Goal: Task Accomplishment & Management: Use online tool/utility

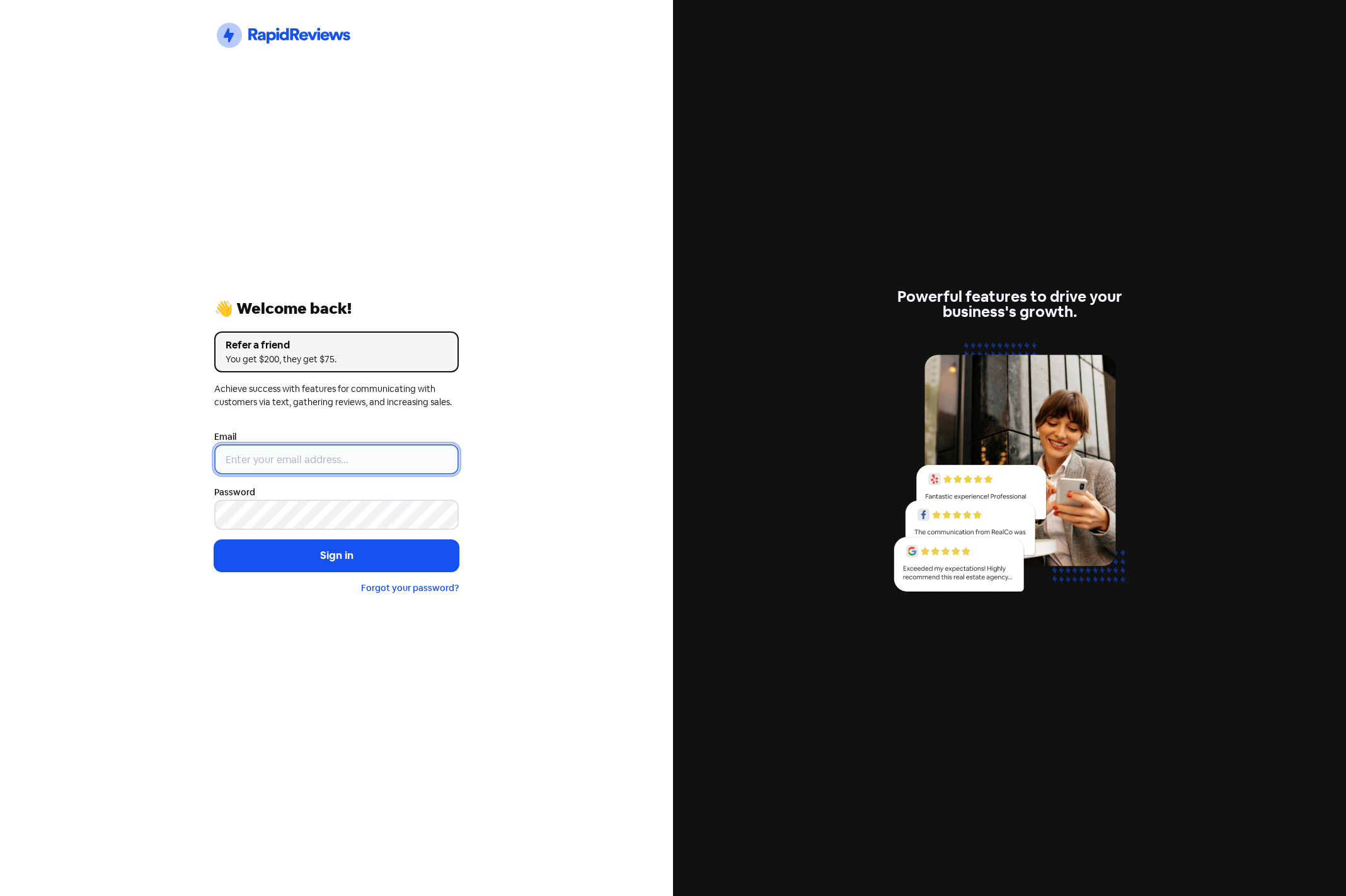
click at [312, 463] on input "email" at bounding box center [336, 459] width 245 height 30
type input "[EMAIL_ADDRESS][DOMAIN_NAME]"
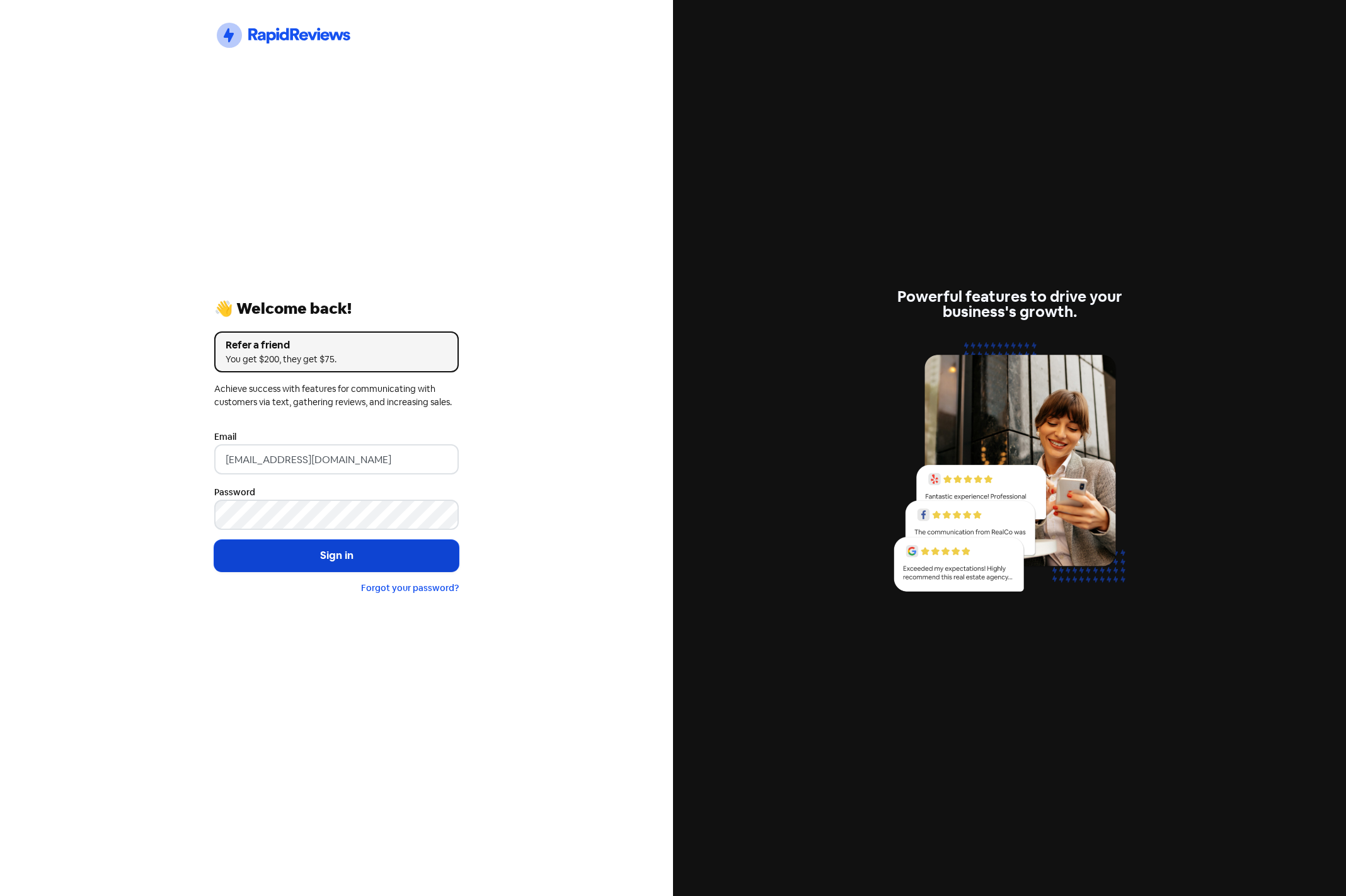
click at [325, 549] on button "Sign in" at bounding box center [336, 555] width 245 height 31
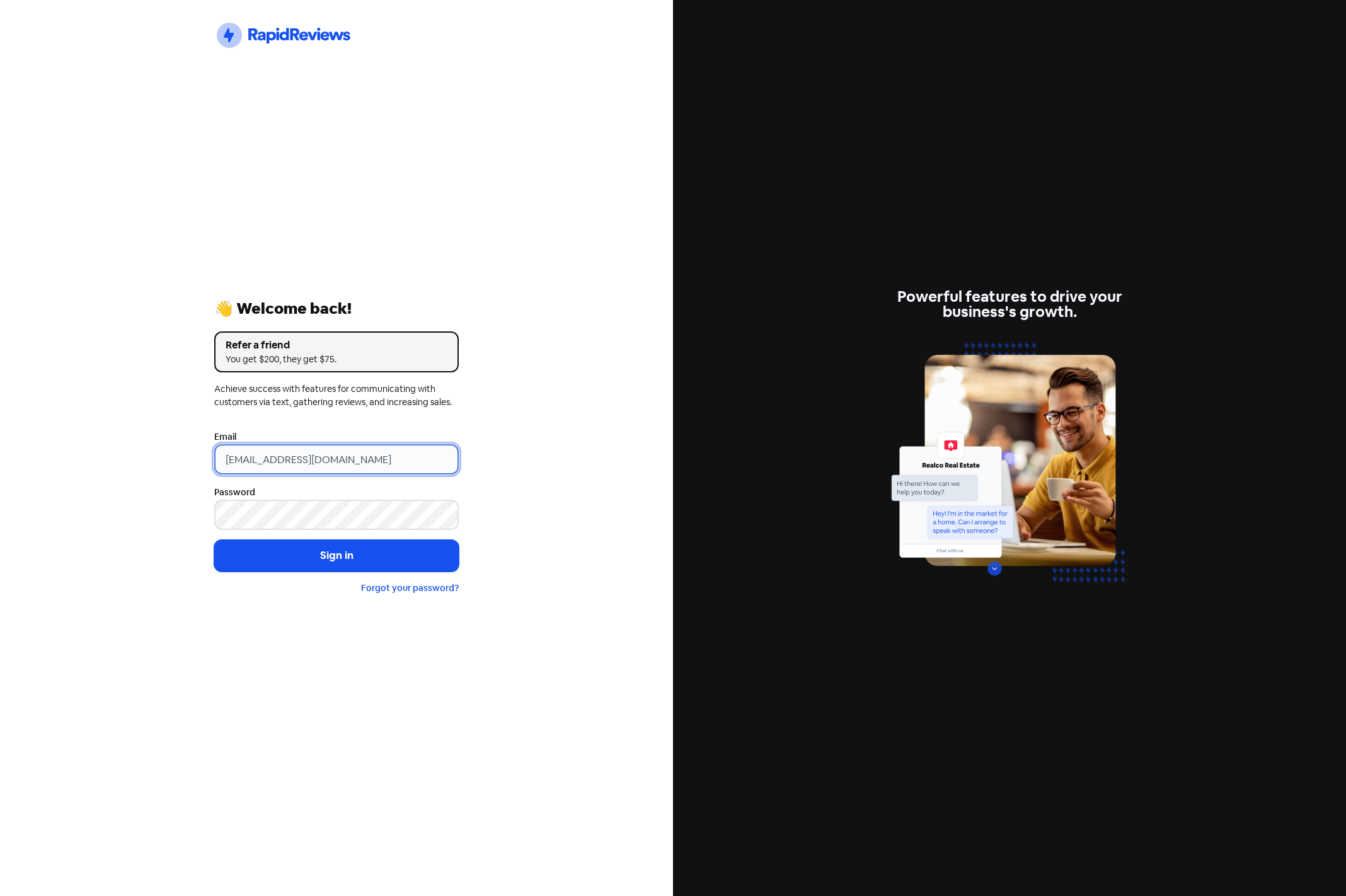
click at [433, 450] on input "[EMAIL_ADDRESS][DOMAIN_NAME]" at bounding box center [336, 459] width 245 height 30
click at [415, 457] on input "[EMAIL_ADDRESS][DOMAIN_NAME]" at bounding box center [336, 459] width 245 height 30
click at [370, 464] on input "[EMAIL_ADDRESS][DOMAIN_NAME]" at bounding box center [336, 459] width 245 height 30
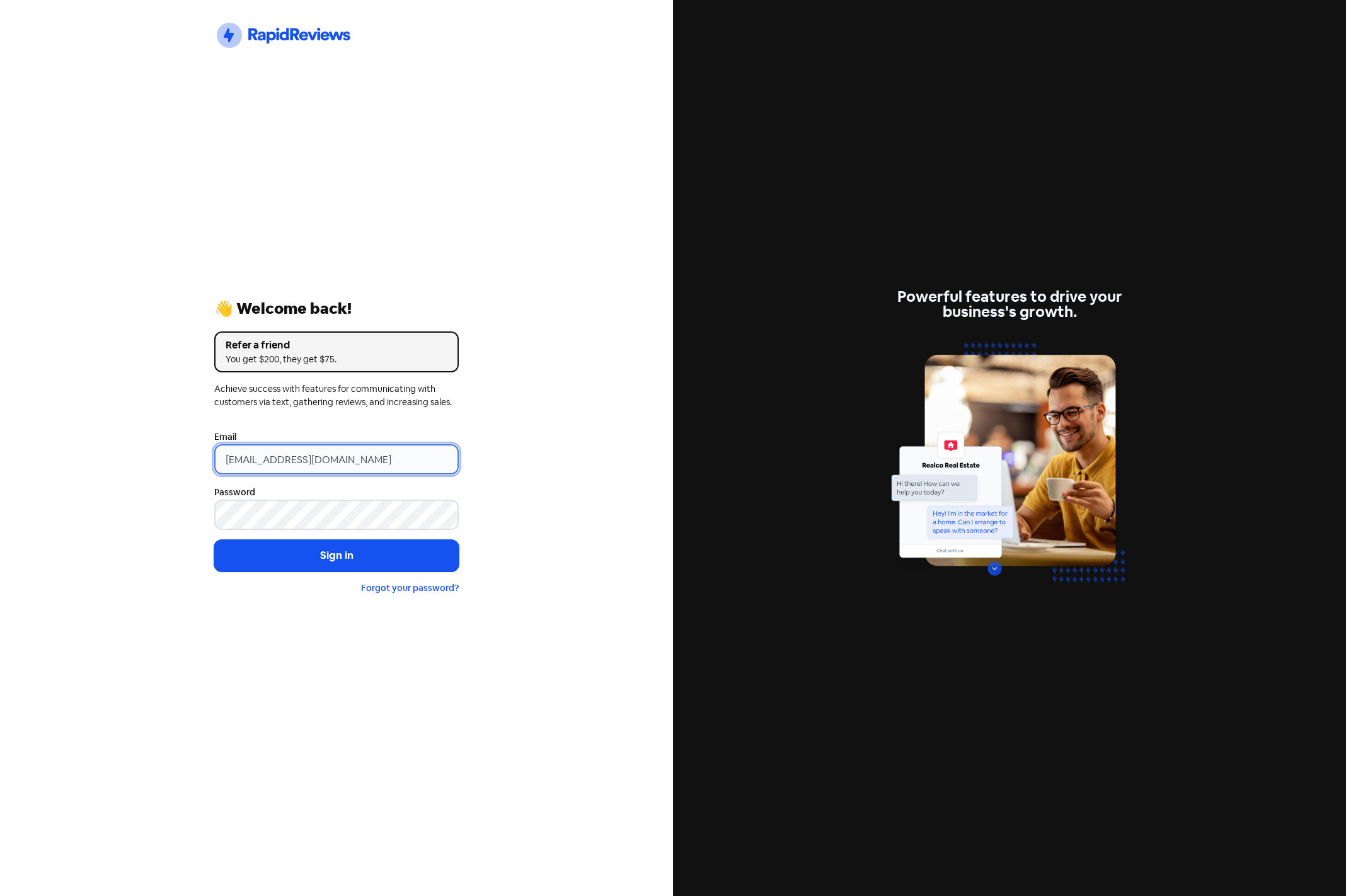
click at [370, 464] on input "[EMAIL_ADDRESS][DOMAIN_NAME]" at bounding box center [336, 459] width 245 height 30
click at [302, 458] on input "email" at bounding box center [336, 459] width 245 height 30
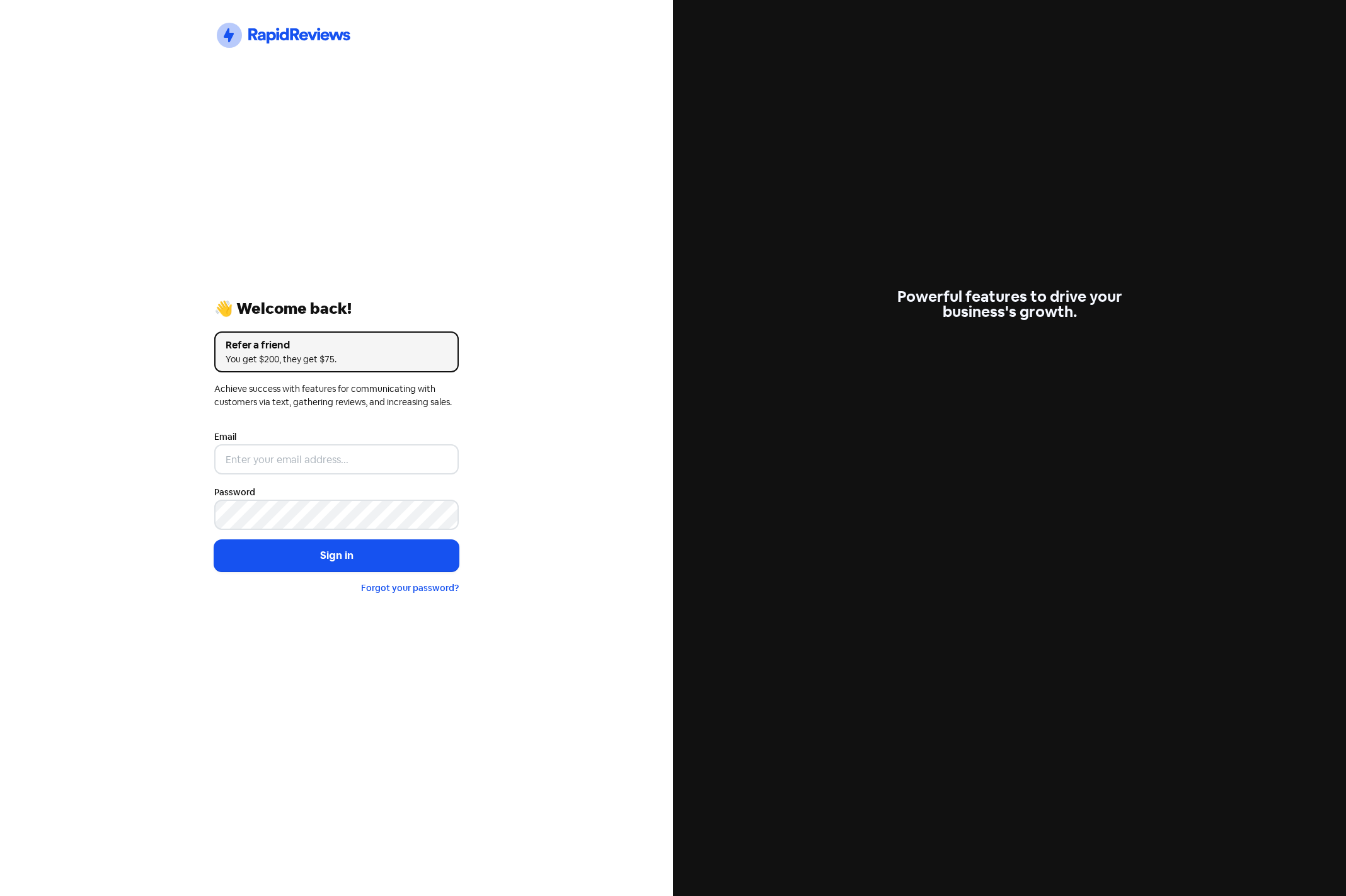
click at [171, 450] on div "Icon For Thunder-circle 👋 Welcome back! Refer a friend You get $200, they get $…" at bounding box center [337, 448] width 673 height 896
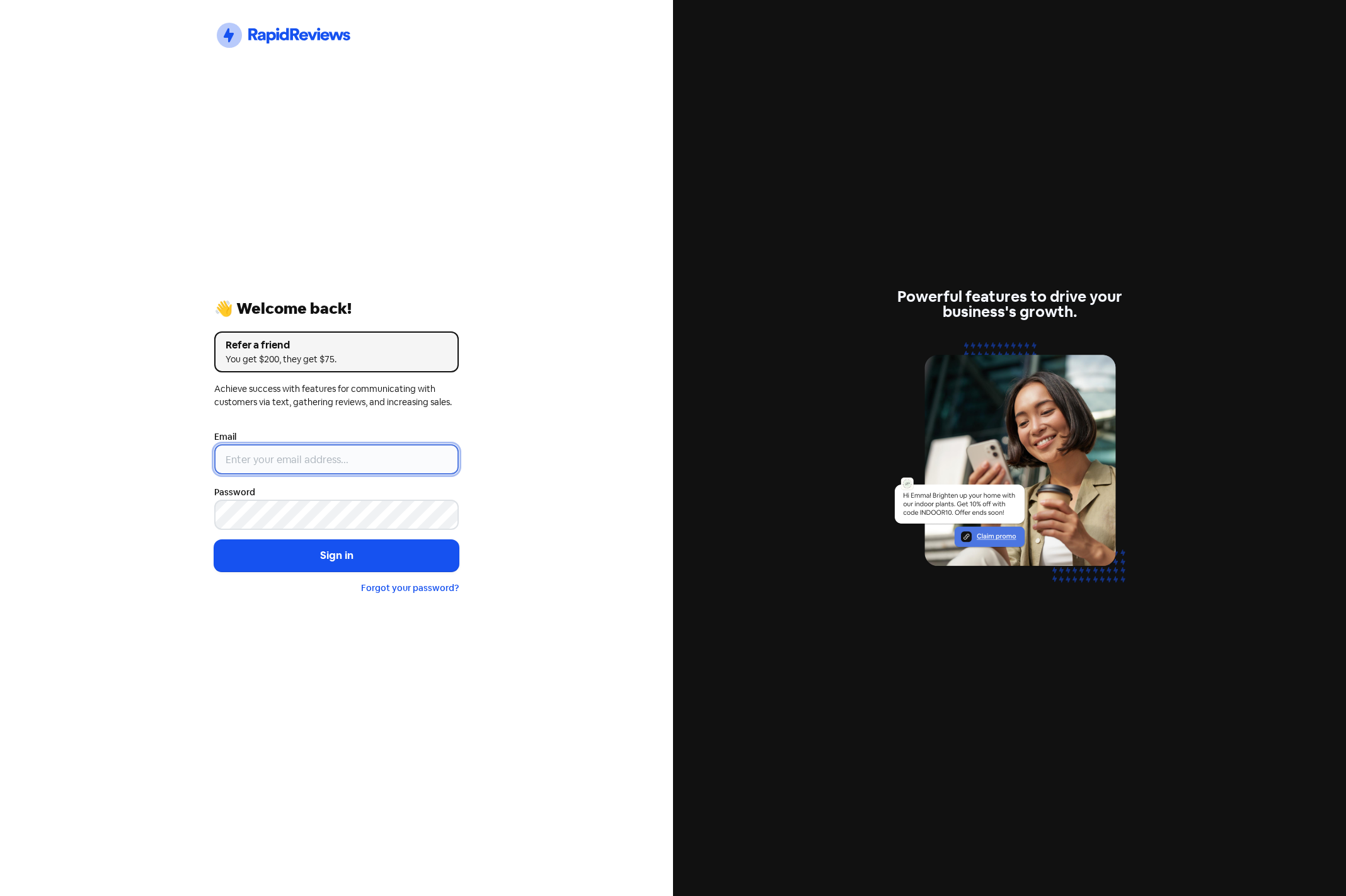
click at [278, 467] on input "email" at bounding box center [336, 459] width 245 height 30
type input "[EMAIL_ADDRESS][DOMAIN_NAME]"
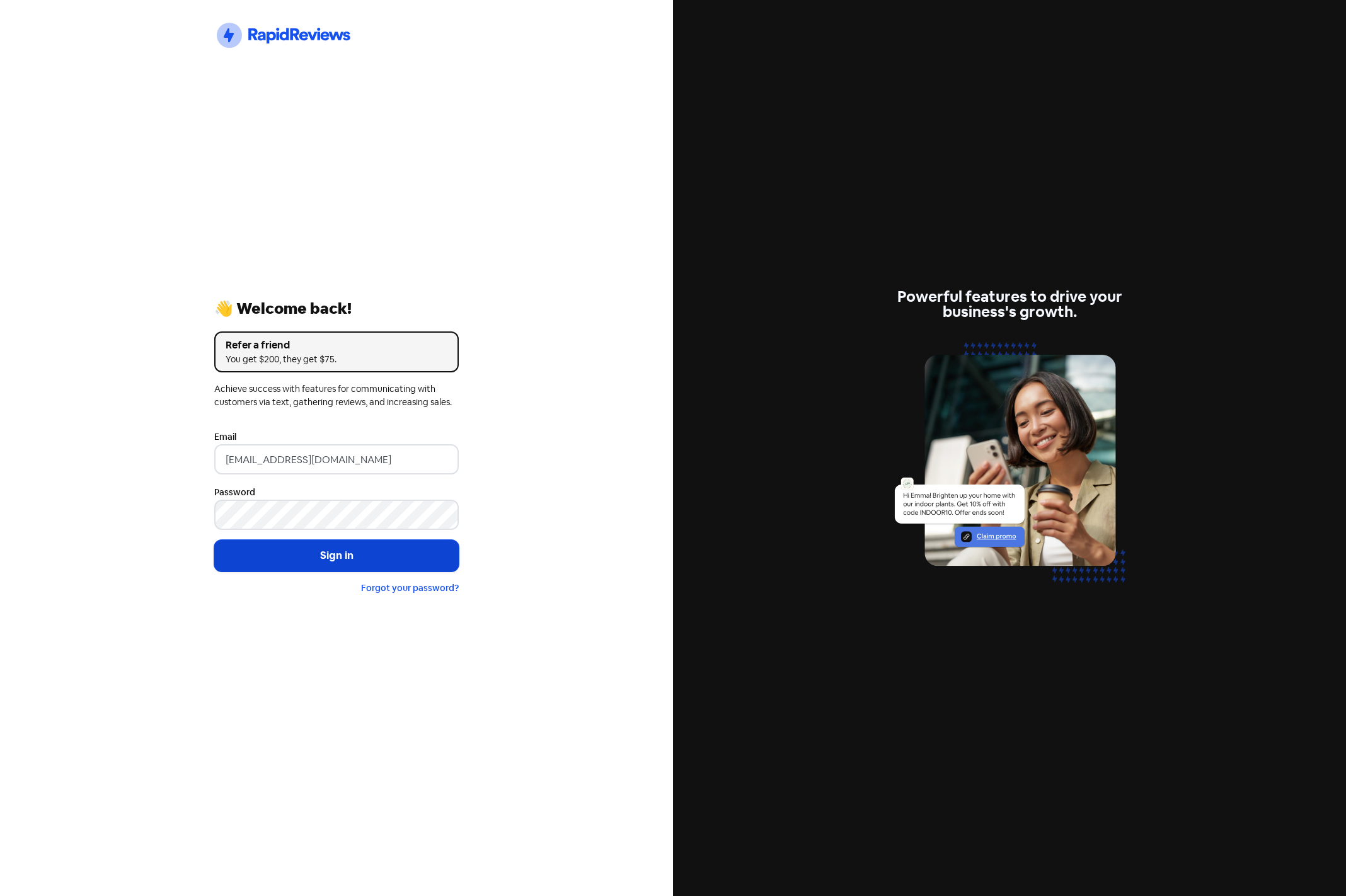
click at [329, 547] on button "Sign in" at bounding box center [336, 555] width 245 height 31
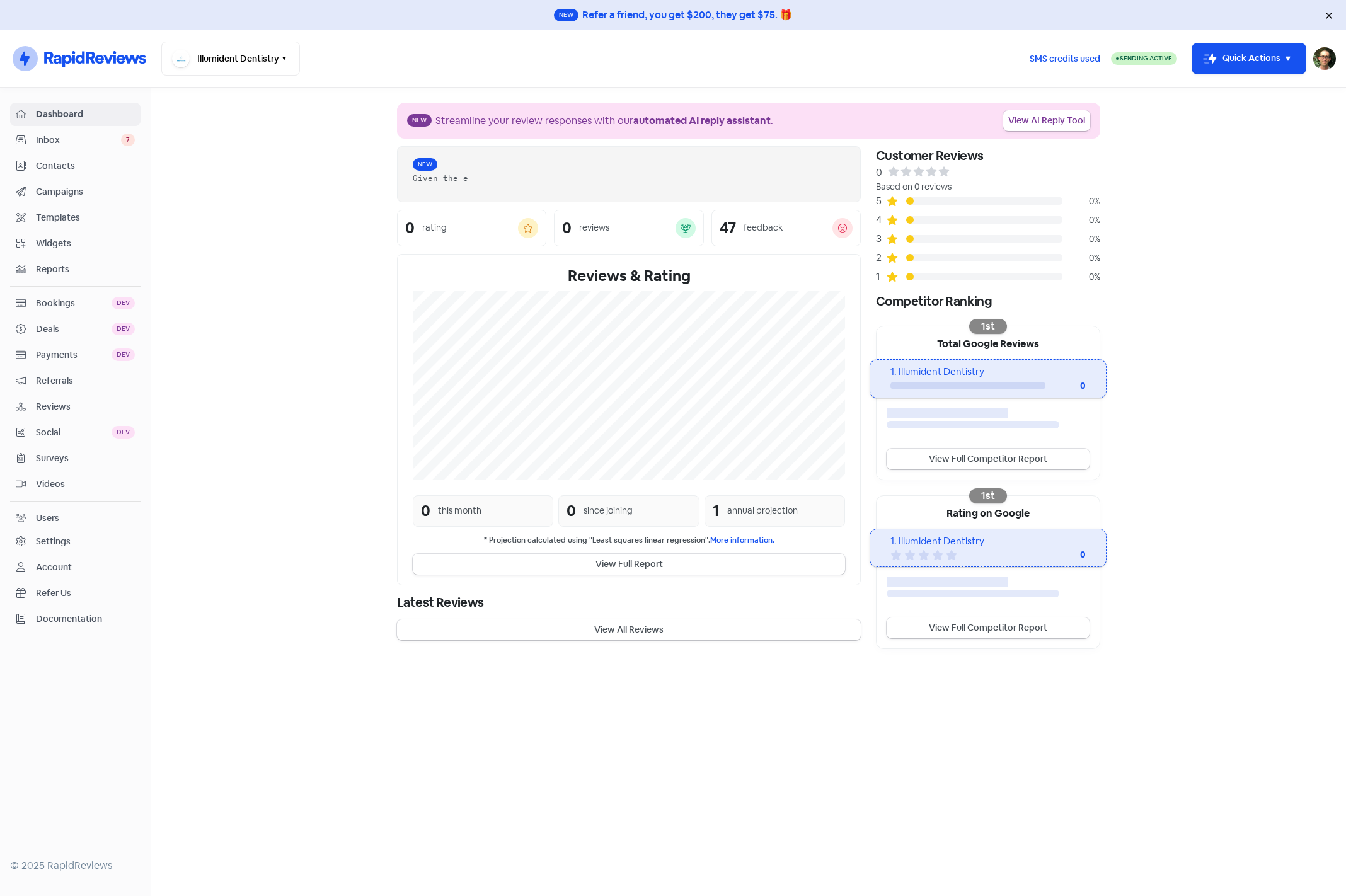
click at [96, 191] on span "Campaigns" at bounding box center [85, 192] width 99 height 14
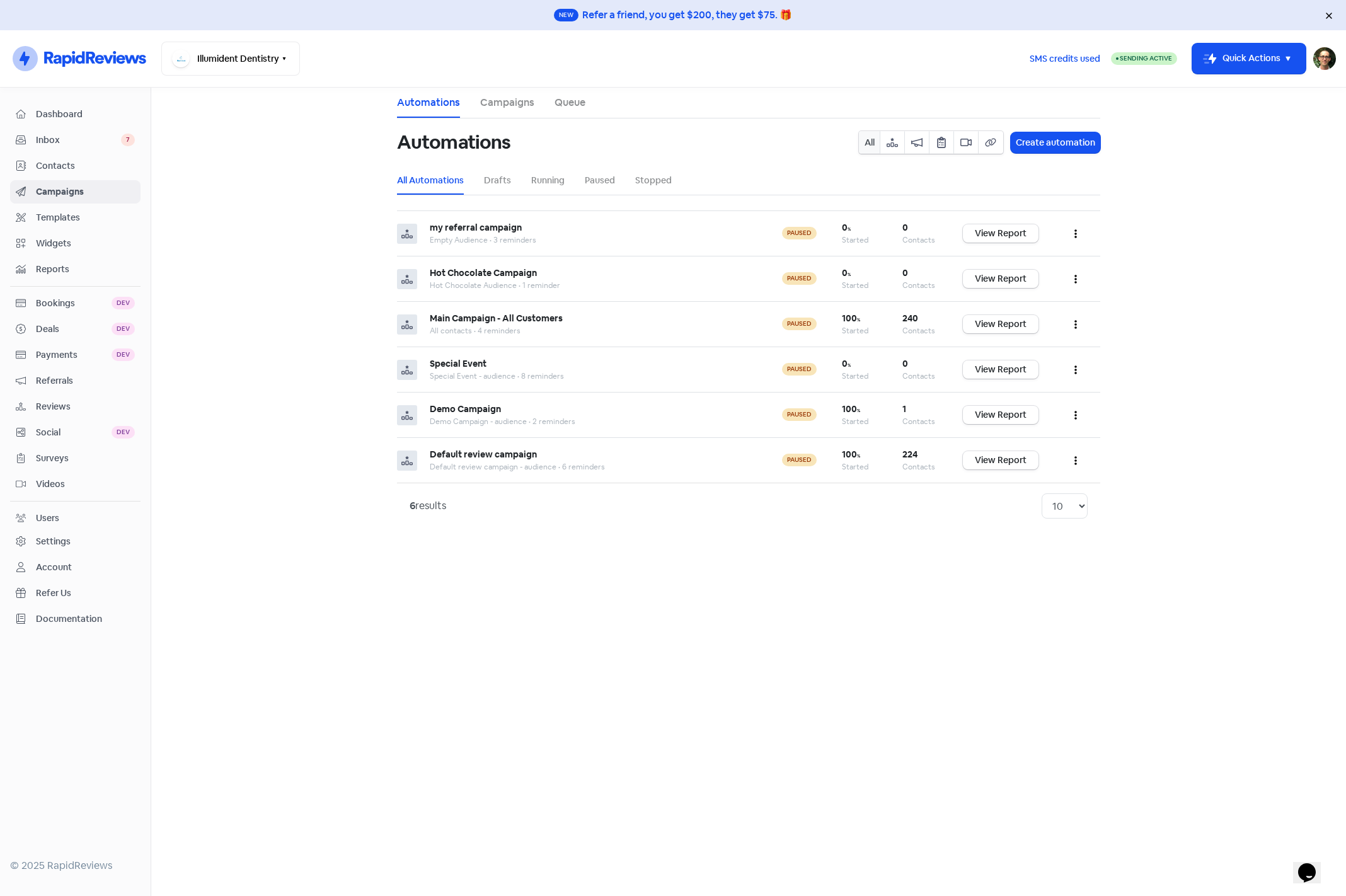
click at [495, 105] on link "Campaigns" at bounding box center [507, 103] width 55 height 15
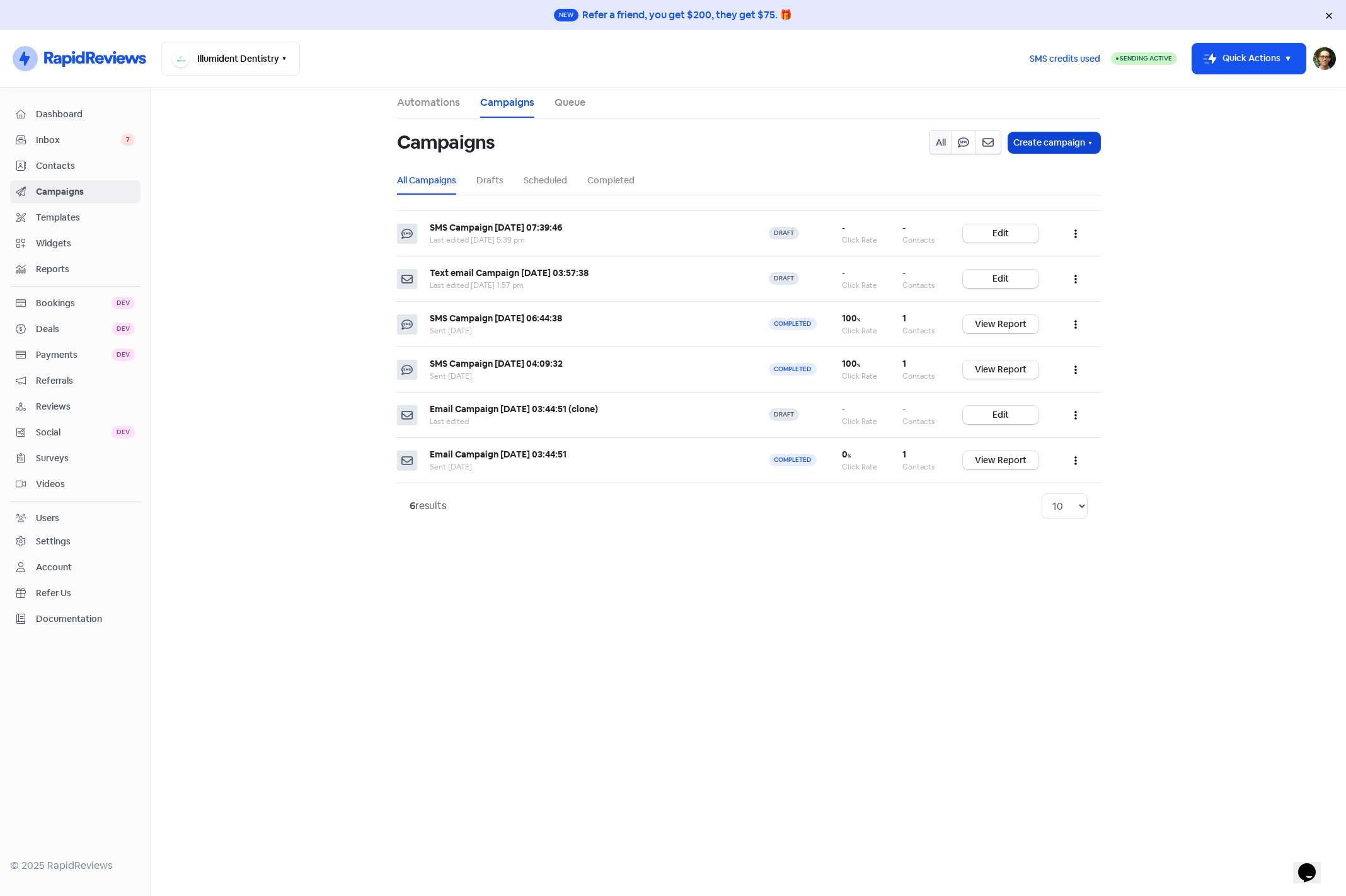
click at [1051, 151] on button "Create campaign" at bounding box center [1054, 143] width 92 height 21
click at [1054, 173] on span "SMS campaign" at bounding box center [1053, 172] width 69 height 15
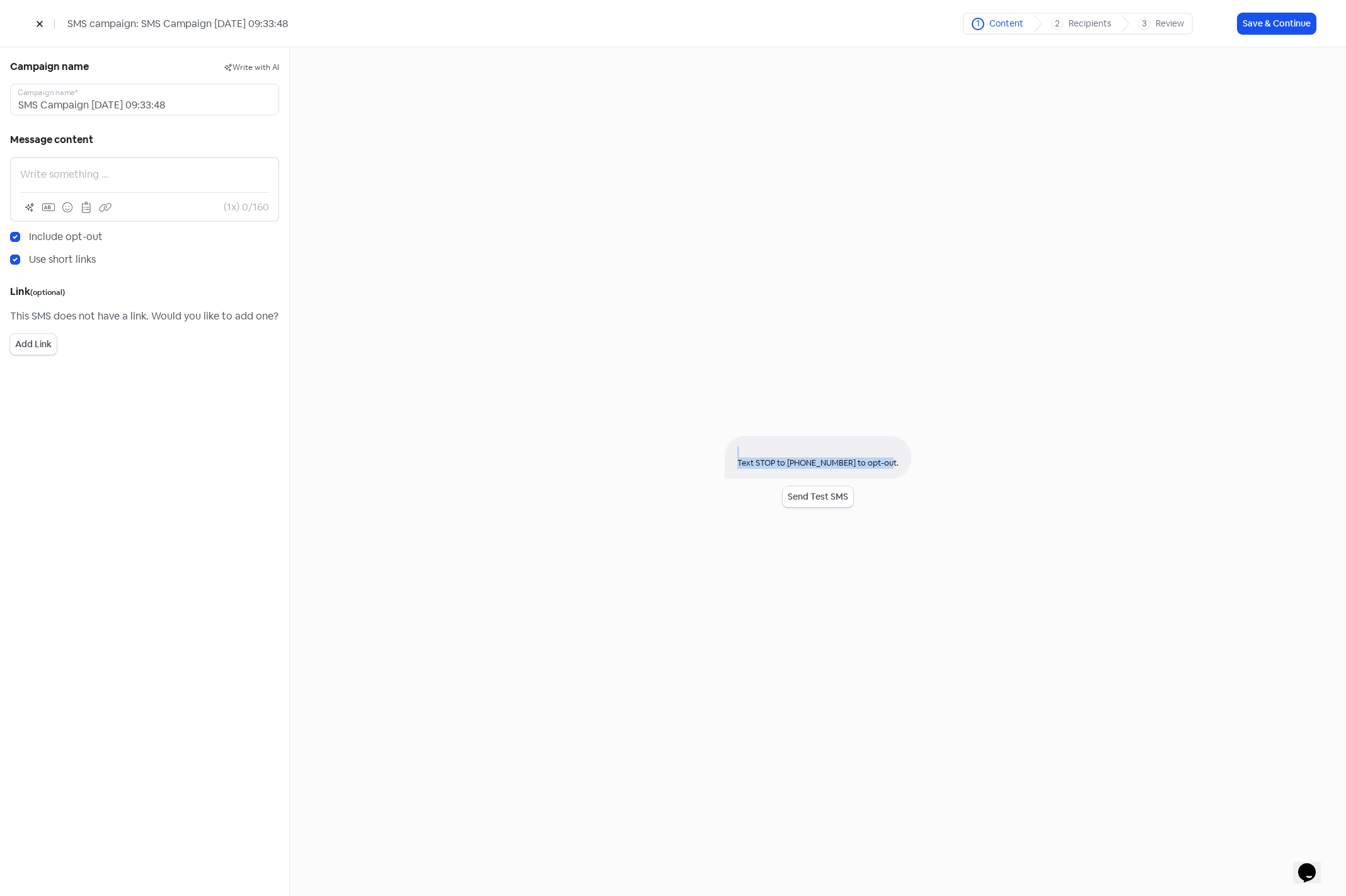
drag, startPoint x: 879, startPoint y: 464, endPoint x: 656, endPoint y: 435, distance: 224.9
click at [656, 435] on div "Text STOP to +16053037337 to opt-out. Send Test SMS" at bounding box center [819, 471] width 1057 height 849
click at [657, 435] on div "Text STOP to +16053037337 to opt-out. Send Test SMS" at bounding box center [819, 471] width 1057 height 849
drag, startPoint x: 847, startPoint y: 470, endPoint x: 928, endPoint y: 480, distance: 81.6
click at [928, 480] on div "Text STOP to +16053037337 to opt-out. Send Test SMS" at bounding box center [819, 471] width 1057 height 849
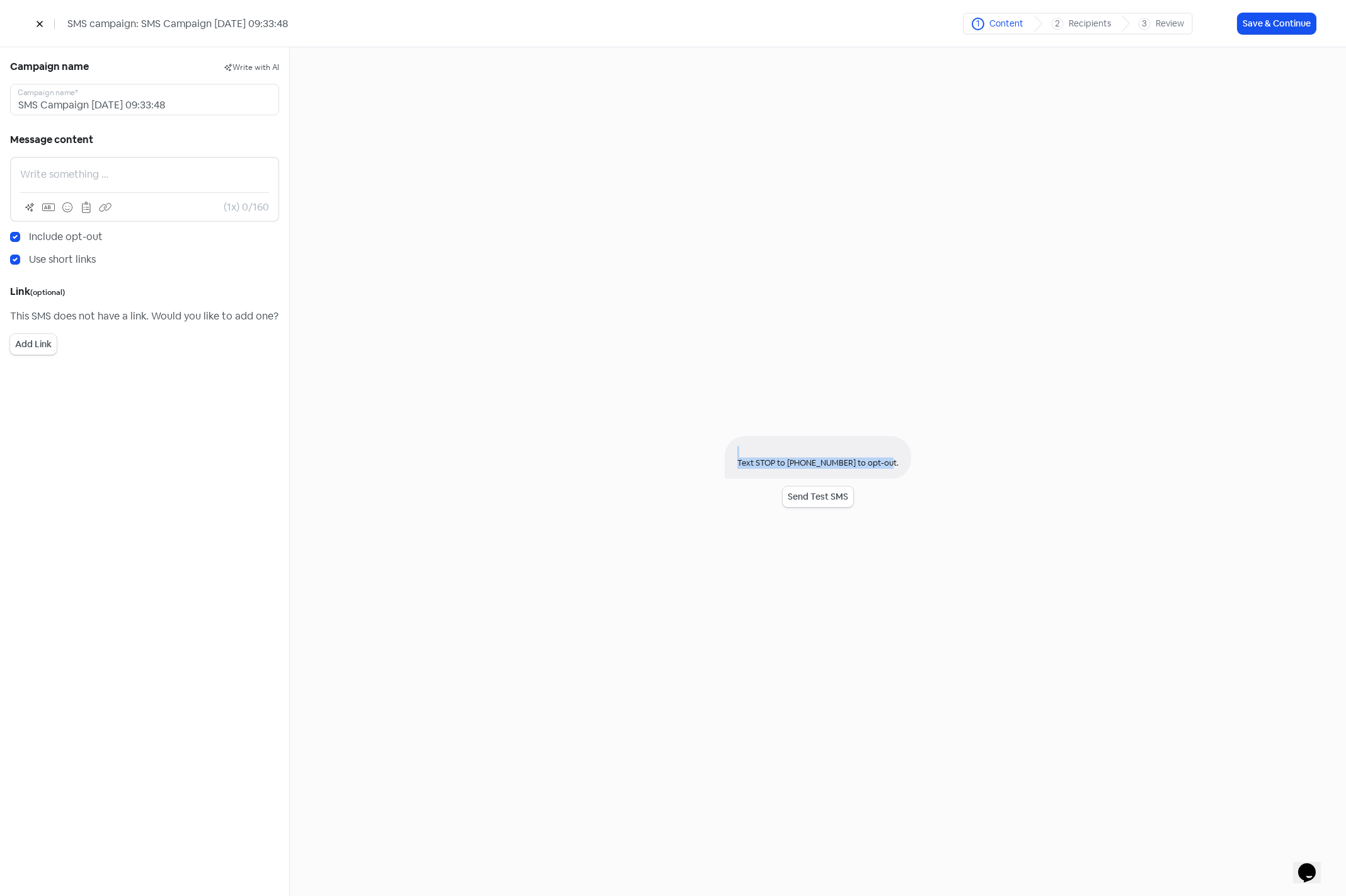
click at [928, 480] on div "Text STOP to +16053037337 to opt-out. Send Test SMS" at bounding box center [819, 471] width 1057 height 849
drag, startPoint x: 904, startPoint y: 465, endPoint x: 685, endPoint y: 426, distance: 222.4
click at [685, 426] on div "Text STOP to +16053037337 to opt-out. Send Test SMS" at bounding box center [819, 471] width 1057 height 849
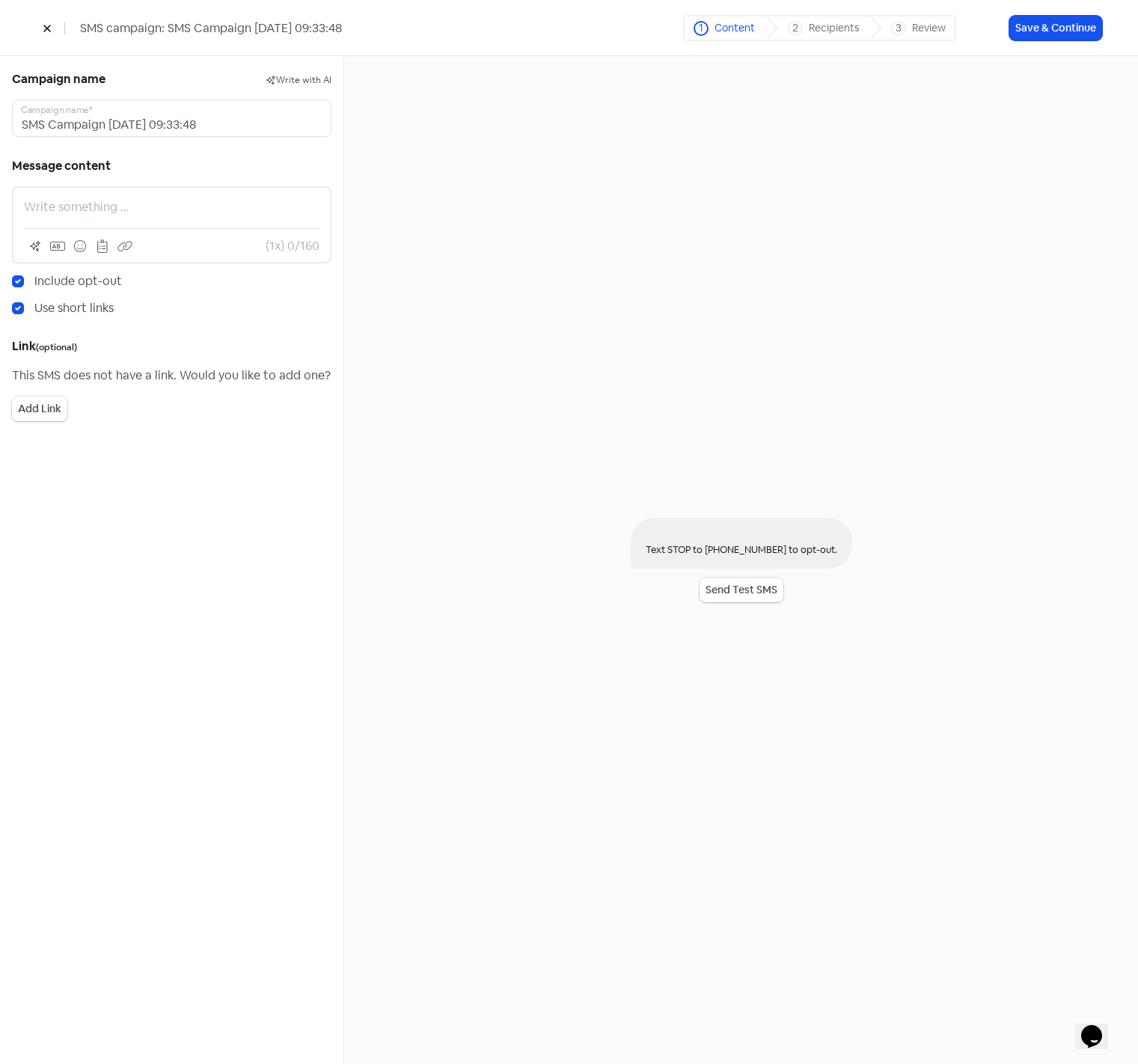
click at [207, 209] on p at bounding box center [171, 207] width 296 height 18
click at [871, 403] on div "Text STOP to +16053037337 to opt-out. Send Test SMS" at bounding box center [741, 560] width 794 height 1008
drag, startPoint x: 815, startPoint y: 550, endPoint x: 635, endPoint y: 522, distance: 182.2
click at [635, 522] on div "Text STOP to +16053037337 to opt-out. Send Test SMS" at bounding box center [741, 560] width 257 height 948
click at [654, 520] on div "Text STOP to +16053037337 to opt-out." at bounding box center [741, 542] width 222 height 50
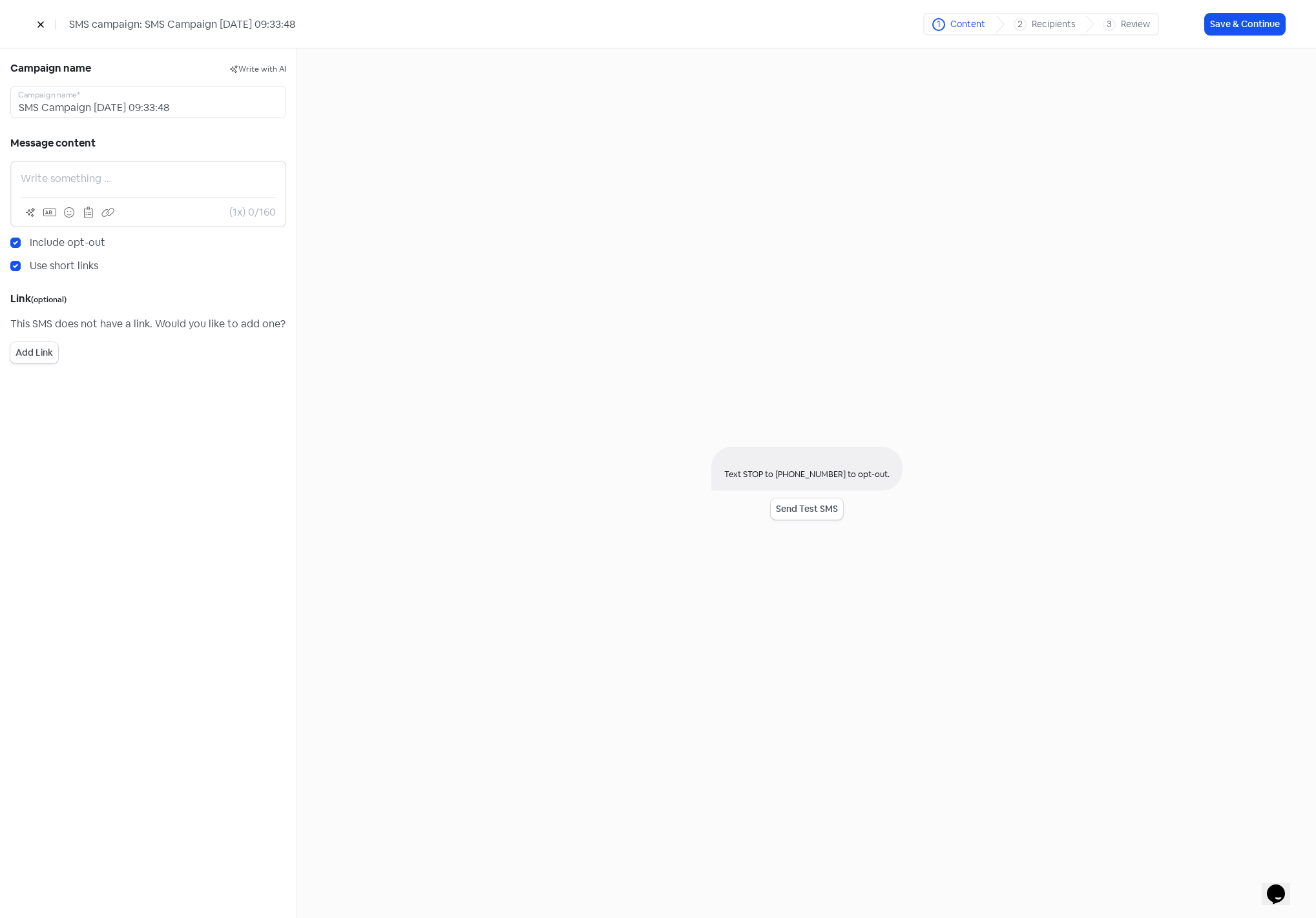
click at [442, 242] on div "Text STOP to +16053037337 to opt-out. Send Test SMS" at bounding box center [807, 483] width 1019 height 870
